Goal: Task Accomplishment & Management: Use online tool/utility

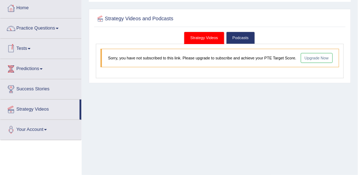
click at [31, 48] on span at bounding box center [29, 48] width 3 height 1
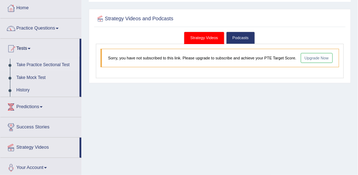
click at [36, 65] on link "Take Practice Sectional Test" at bounding box center [46, 65] width 66 height 13
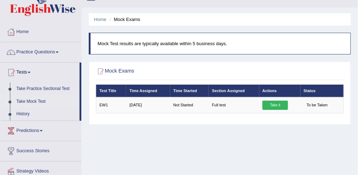
scroll to position [13, 0]
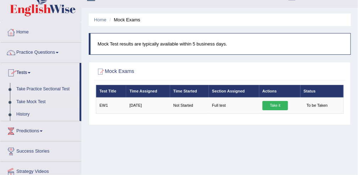
click at [31, 72] on span at bounding box center [29, 72] width 3 height 1
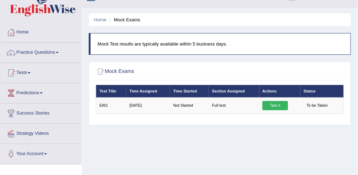
click at [31, 72] on span at bounding box center [29, 72] width 3 height 1
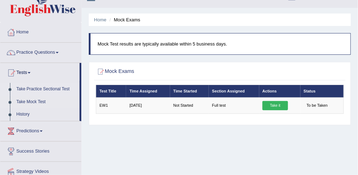
click at [31, 88] on link "Take Practice Sectional Test" at bounding box center [46, 89] width 66 height 13
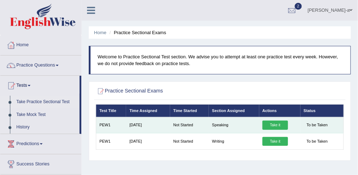
click at [275, 124] on link "Take it" at bounding box center [276, 124] width 26 height 9
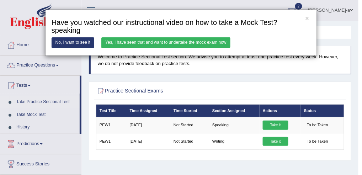
click at [72, 41] on link "No, I want to see it" at bounding box center [73, 42] width 43 height 10
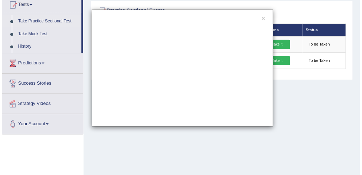
scroll to position [81, 0]
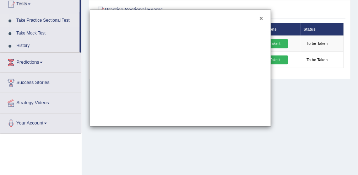
click at [262, 18] on button "×" at bounding box center [262, 19] width 4 height 6
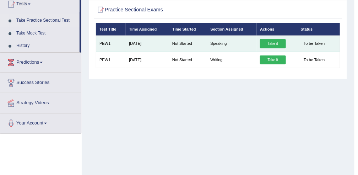
click at [270, 43] on link "Take it" at bounding box center [273, 43] width 26 height 9
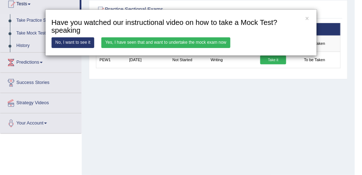
click at [220, 43] on link "Yes, I have seen that and want to undertake the mock exam now" at bounding box center [165, 42] width 129 height 10
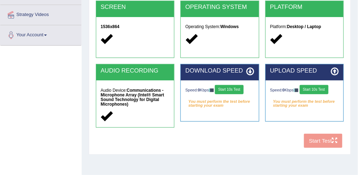
scroll to position [133, 0]
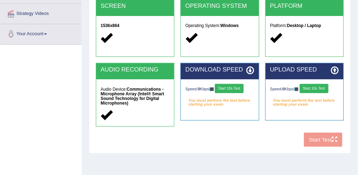
click at [314, 137] on div "COOKIES Cookies Enabled JAVASCRIPT Javascript Enabled BROWSER Browser: Chrome S…" at bounding box center [219, 43] width 251 height 214
drag, startPoint x: 314, startPoint y: 137, endPoint x: 290, endPoint y: 144, distance: 25.3
click at [290, 144] on div "COOKIES Cookies Enabled JAVASCRIPT Javascript Enabled BROWSER Browser: Chrome S…" at bounding box center [219, 43] width 251 height 214
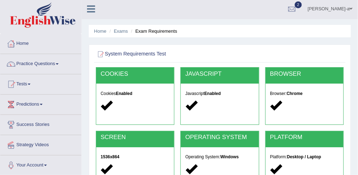
scroll to position [0, 0]
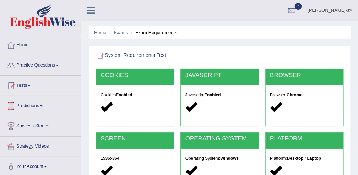
click at [302, 7] on span "2" at bounding box center [298, 6] width 7 height 7
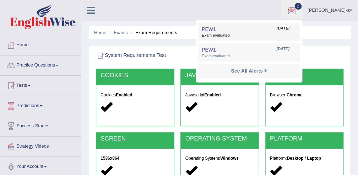
click at [271, 38] on span "Exam evaluated" at bounding box center [249, 36] width 95 height 6
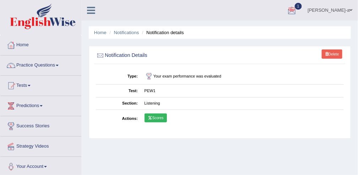
click at [297, 8] on div at bounding box center [292, 10] width 11 height 11
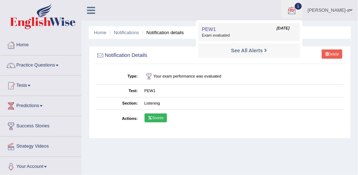
click at [240, 37] on span "Exam evaluated" at bounding box center [249, 36] width 95 height 6
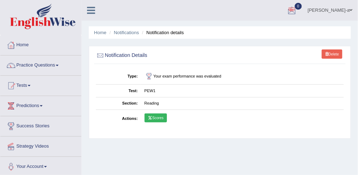
click at [297, 11] on div at bounding box center [292, 10] width 11 height 11
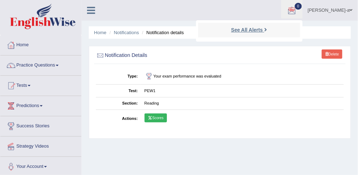
click at [263, 32] on strong "See All Alerts" at bounding box center [247, 30] width 32 height 6
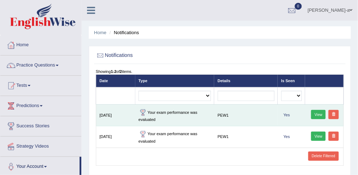
click at [321, 113] on link "View" at bounding box center [318, 114] width 15 height 9
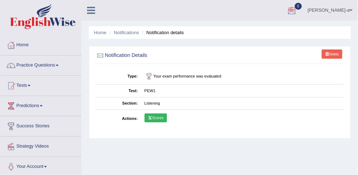
click at [297, 10] on div at bounding box center [292, 10] width 11 height 11
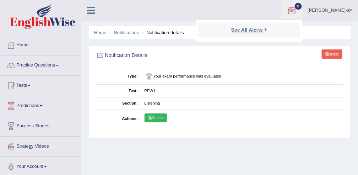
click at [263, 31] on strong "See All Alerts" at bounding box center [247, 30] width 32 height 6
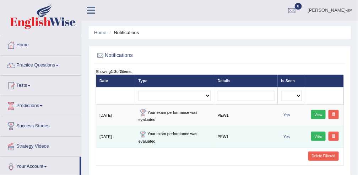
click at [316, 136] on link "View" at bounding box center [318, 135] width 15 height 9
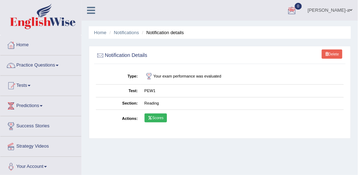
click at [297, 11] on div at bounding box center [292, 10] width 11 height 11
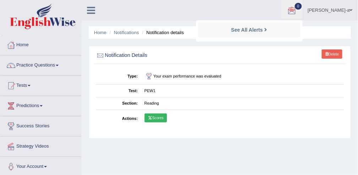
click at [297, 11] on div at bounding box center [292, 10] width 11 height 11
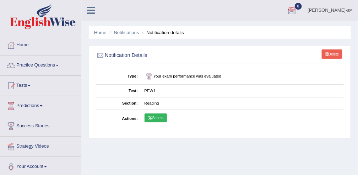
click at [297, 11] on div at bounding box center [292, 10] width 11 height 11
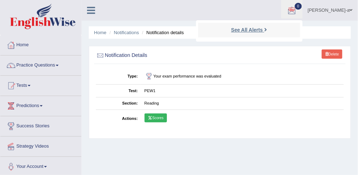
click at [263, 29] on strong "See All Alerts" at bounding box center [247, 30] width 32 height 6
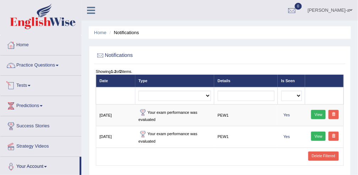
click at [70, 79] on link "Tests" at bounding box center [40, 85] width 81 height 18
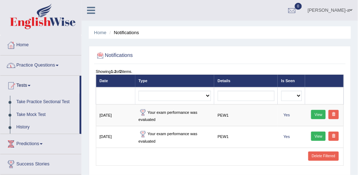
click at [302, 5] on link "0" at bounding box center [291, 9] width 21 height 18
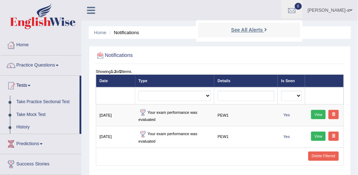
click at [267, 31] on icon at bounding box center [265, 29] width 3 height 5
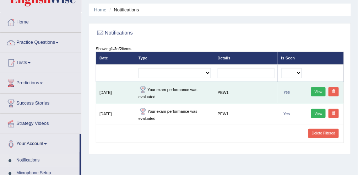
scroll to position [21, 0]
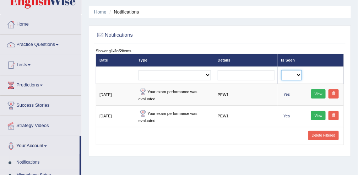
click at [301, 75] on select "No Yes" at bounding box center [291, 75] width 21 height 10
click at [210, 74] on select "Exam evaluated Question report replied Practice question report replied Test as…" at bounding box center [175, 75] width 72 height 10
select select "test_assigned"
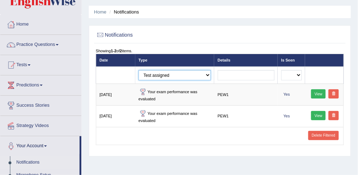
click at [139, 70] on select "Exam evaluated Question report replied Practice question report replied Test as…" at bounding box center [175, 75] width 72 height 10
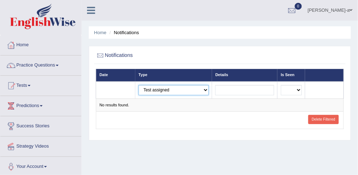
click at [208, 90] on select "Exam evaluated Question report replied Practice question report replied Test as…" at bounding box center [174, 90] width 70 height 10
select select "exam_evaluated"
click at [139, 85] on select "Exam evaluated Question report replied Practice question report replied Test as…" at bounding box center [174, 90] width 70 height 10
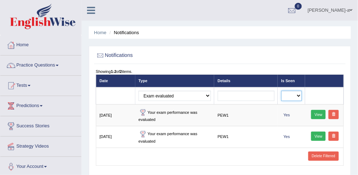
click at [300, 96] on select "No Yes" at bounding box center [291, 96] width 21 height 10
click at [349, 10] on link "[PERSON_NAME]-a" at bounding box center [330, 9] width 55 height 18
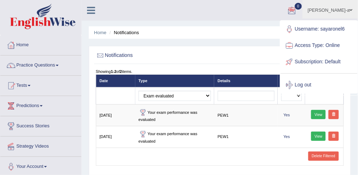
click at [267, 21] on div "Home Notifications Notifications Showing 1-2 of 2 items. Date Type Details Is S…" at bounding box center [220, 177] width 276 height 355
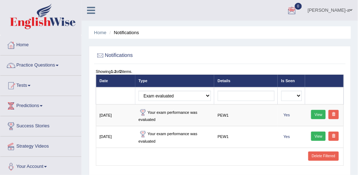
scroll to position [31, 0]
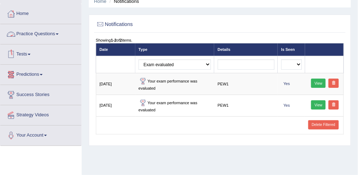
click at [63, 44] on link "Tests" at bounding box center [40, 53] width 81 height 18
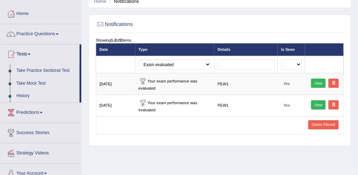
click at [31, 54] on span at bounding box center [29, 54] width 3 height 1
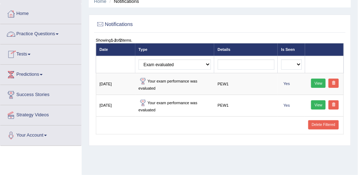
click at [43, 36] on link "Practice Questions" at bounding box center [40, 33] width 81 height 18
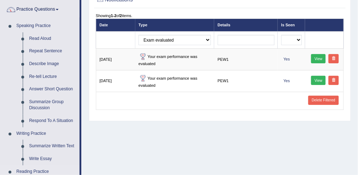
scroll to position [0, 0]
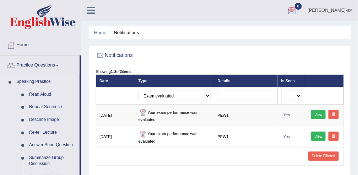
click at [41, 81] on link "Speaking Practice" at bounding box center [46, 81] width 66 height 13
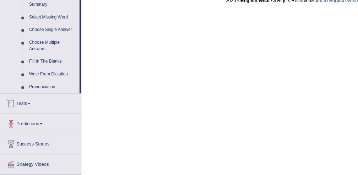
scroll to position [362, 0]
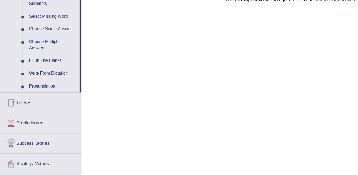
click at [31, 102] on span at bounding box center [29, 102] width 3 height 1
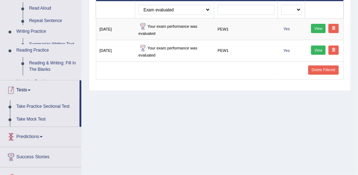
scroll to position [85, 0]
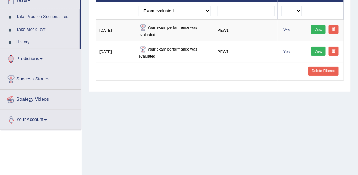
click at [32, 102] on ul "Home Practice Questions Speaking Practice Read Aloud Repeat Sentence Describe I…" at bounding box center [40, 40] width 81 height 180
click at [41, 28] on link "Take Mock Test" at bounding box center [46, 29] width 66 height 13
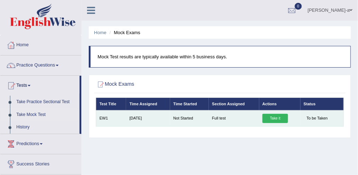
click at [278, 120] on link "Take it" at bounding box center [276, 118] width 26 height 9
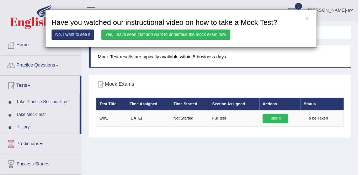
click at [76, 36] on link "No, I want to see it" at bounding box center [73, 34] width 43 height 10
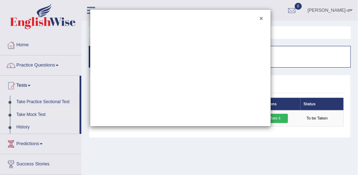
click at [263, 20] on button "×" at bounding box center [262, 19] width 4 height 6
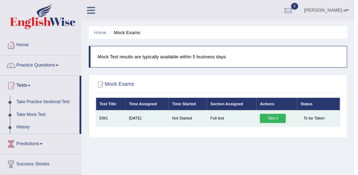
click at [273, 119] on link "Take it" at bounding box center [273, 118] width 26 height 9
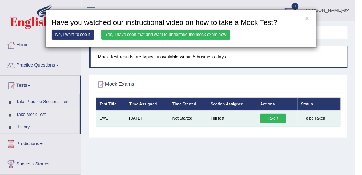
click at [273, 119] on div "× Have you watched our instructional video on how to take a Mock Test? No, I wa…" at bounding box center [181, 87] width 362 height 175
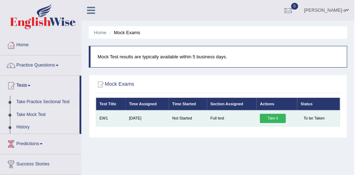
click at [273, 119] on link "Take it" at bounding box center [273, 118] width 26 height 9
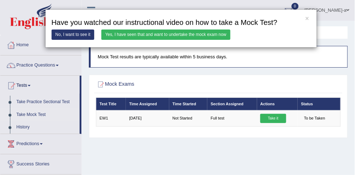
click at [193, 33] on link "Yes, I have seen that and want to undertake the mock exam now" at bounding box center [165, 34] width 129 height 10
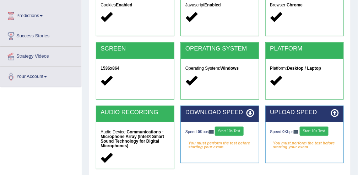
scroll to position [124, 0]
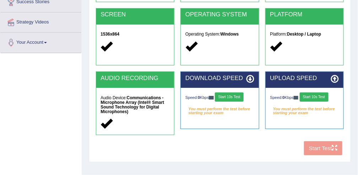
click at [228, 96] on button "Start 10s Test" at bounding box center [229, 96] width 29 height 9
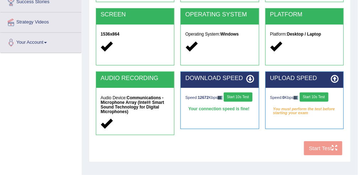
click at [224, 102] on button "Start 10s Test" at bounding box center [238, 96] width 29 height 9
click at [224, 101] on button "Start 10s Test" at bounding box center [238, 96] width 29 height 9
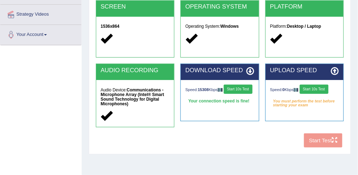
scroll to position [131, 0]
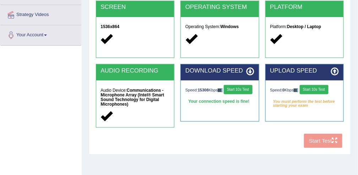
click at [315, 88] on button "Start 10s Test" at bounding box center [314, 89] width 29 height 9
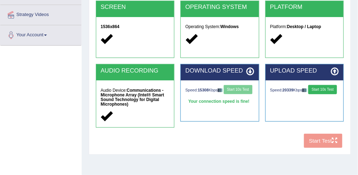
click at [308, 94] on button "Start 10s Test" at bounding box center [322, 89] width 29 height 9
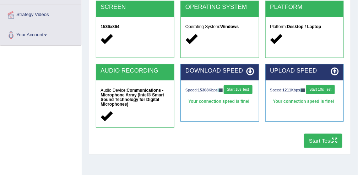
click at [314, 141] on button "Start Test" at bounding box center [323, 141] width 39 height 14
click at [322, 139] on button "Start Test" at bounding box center [323, 141] width 39 height 14
click at [329, 140] on button "Start Test" at bounding box center [323, 141] width 39 height 14
click at [251, 72] on icon at bounding box center [250, 72] width 8 height 8
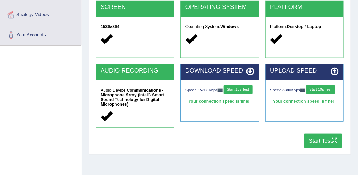
click at [251, 72] on icon at bounding box center [250, 72] width 8 height 8
